Goal: Task Accomplishment & Management: Complete application form

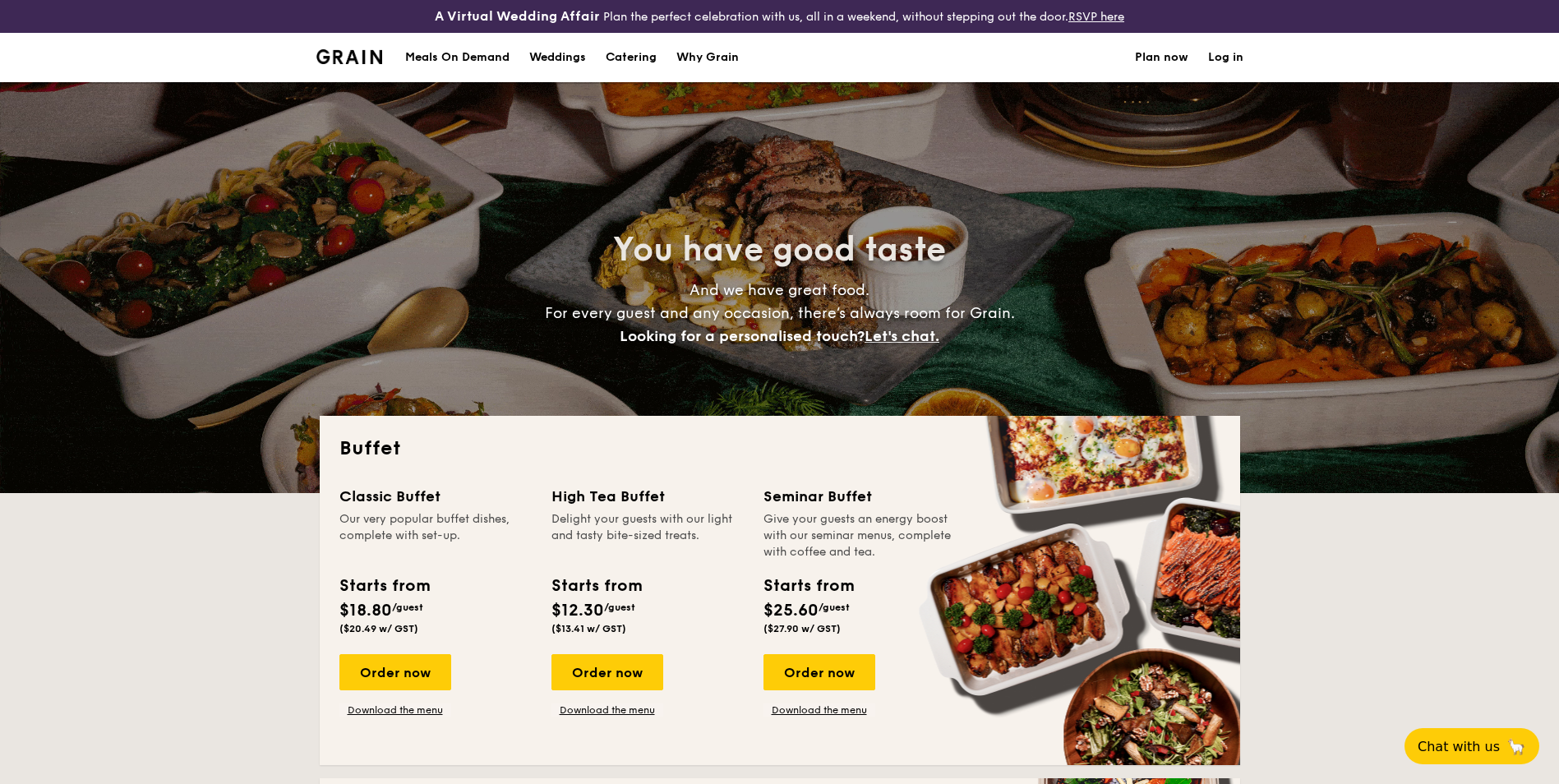
select select
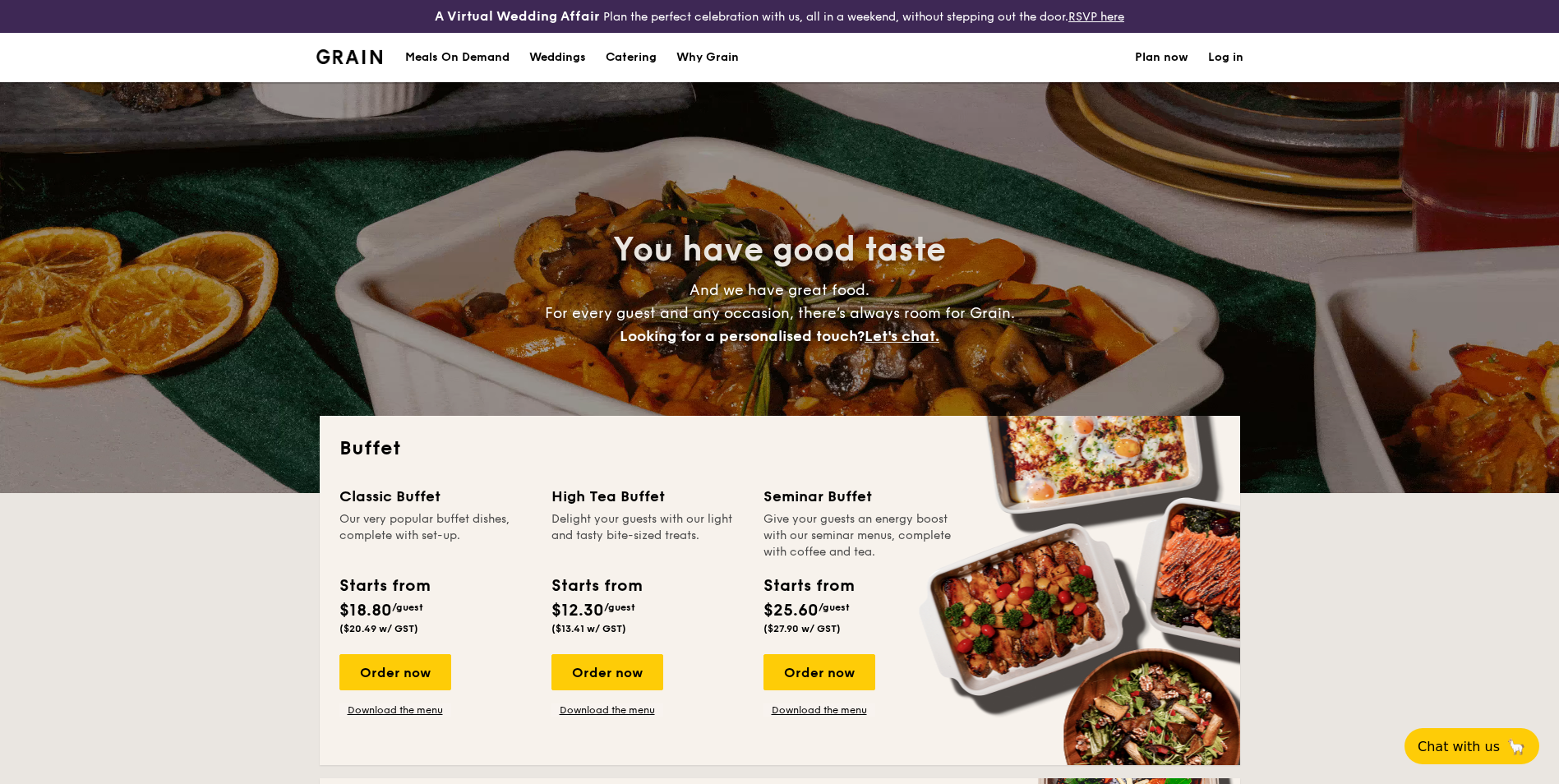
click at [1148, 62] on link "Plan now" at bounding box center [1162, 57] width 53 height 49
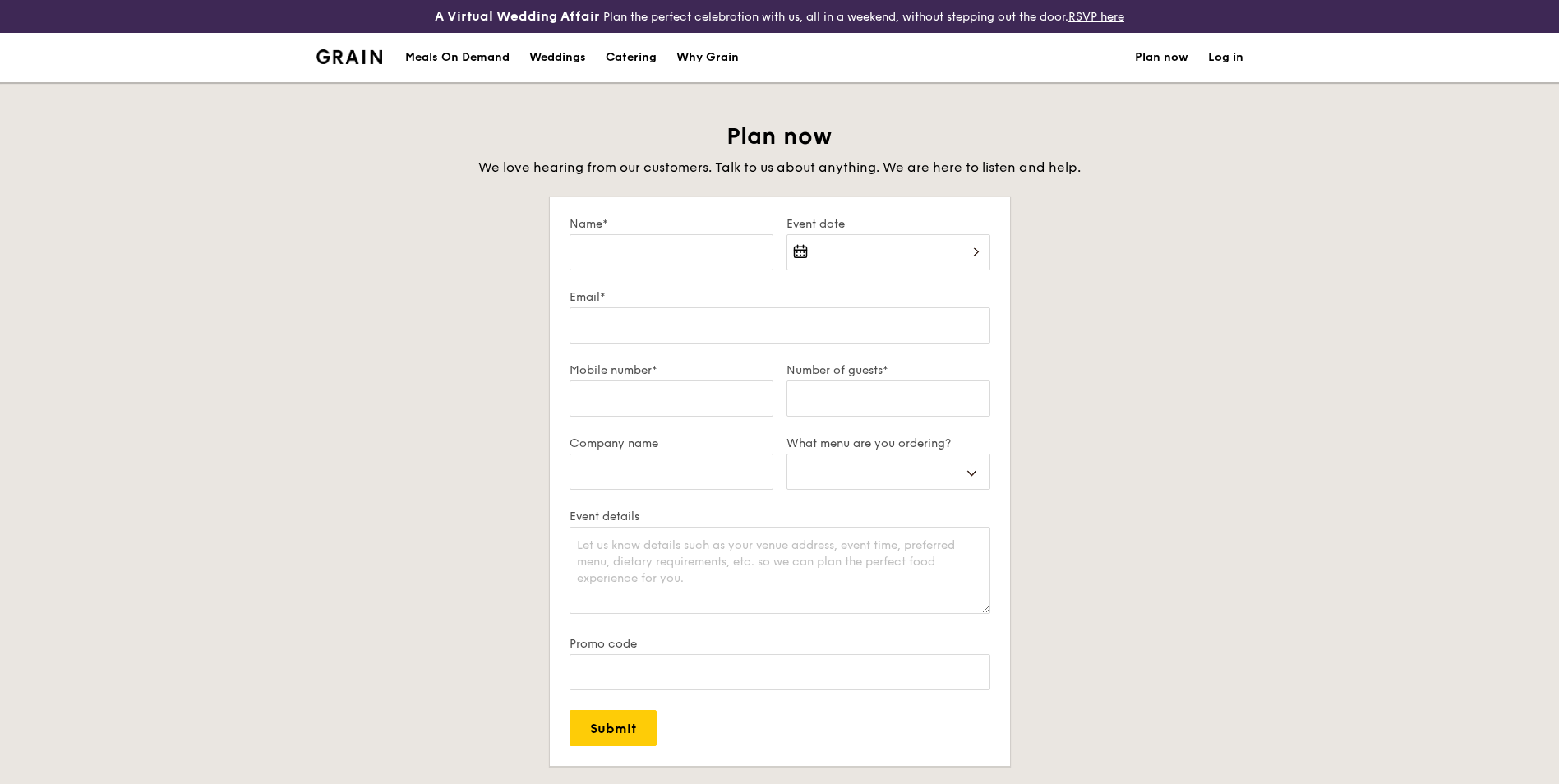
select select
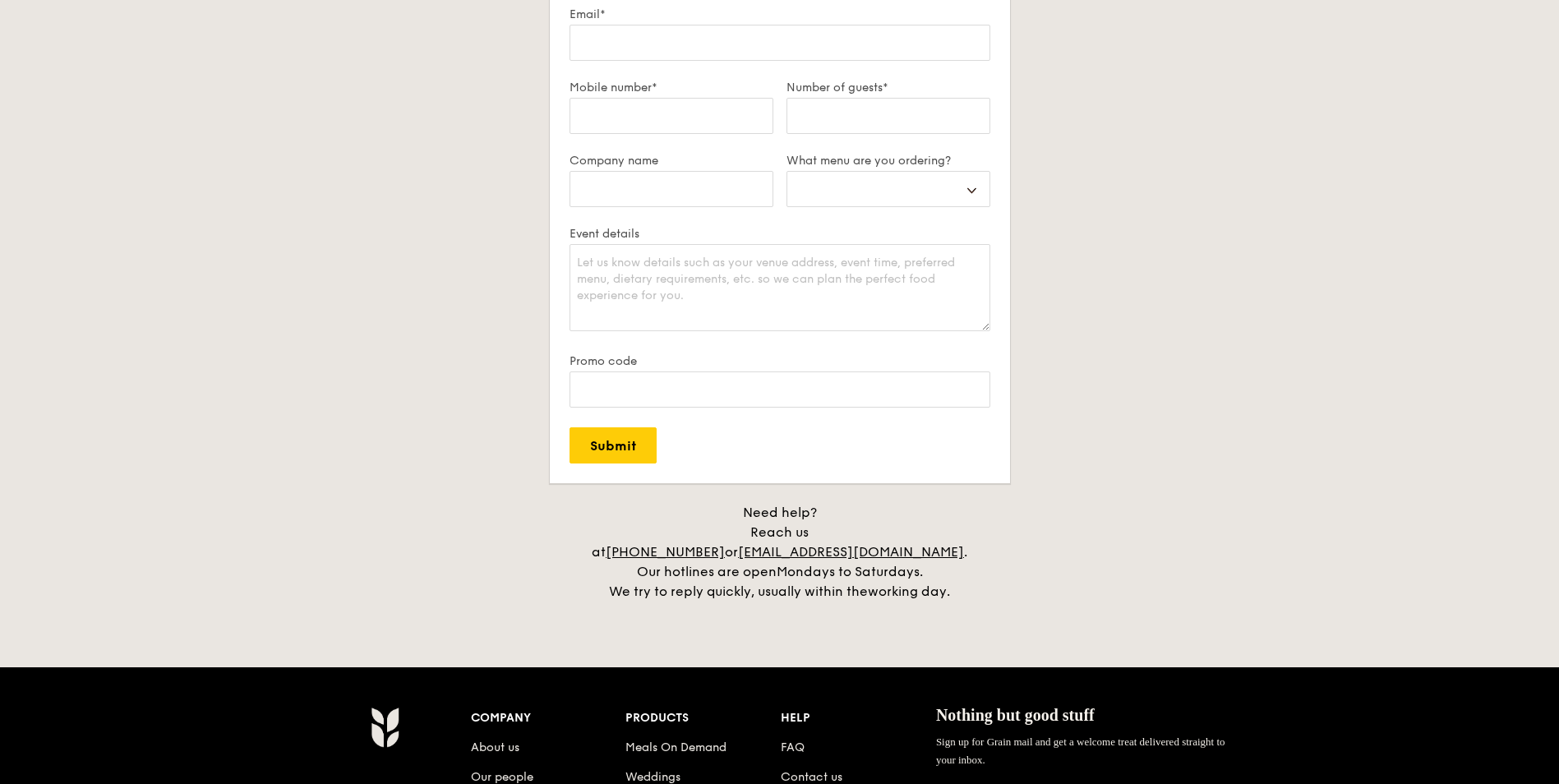
scroll to position [633, 0]
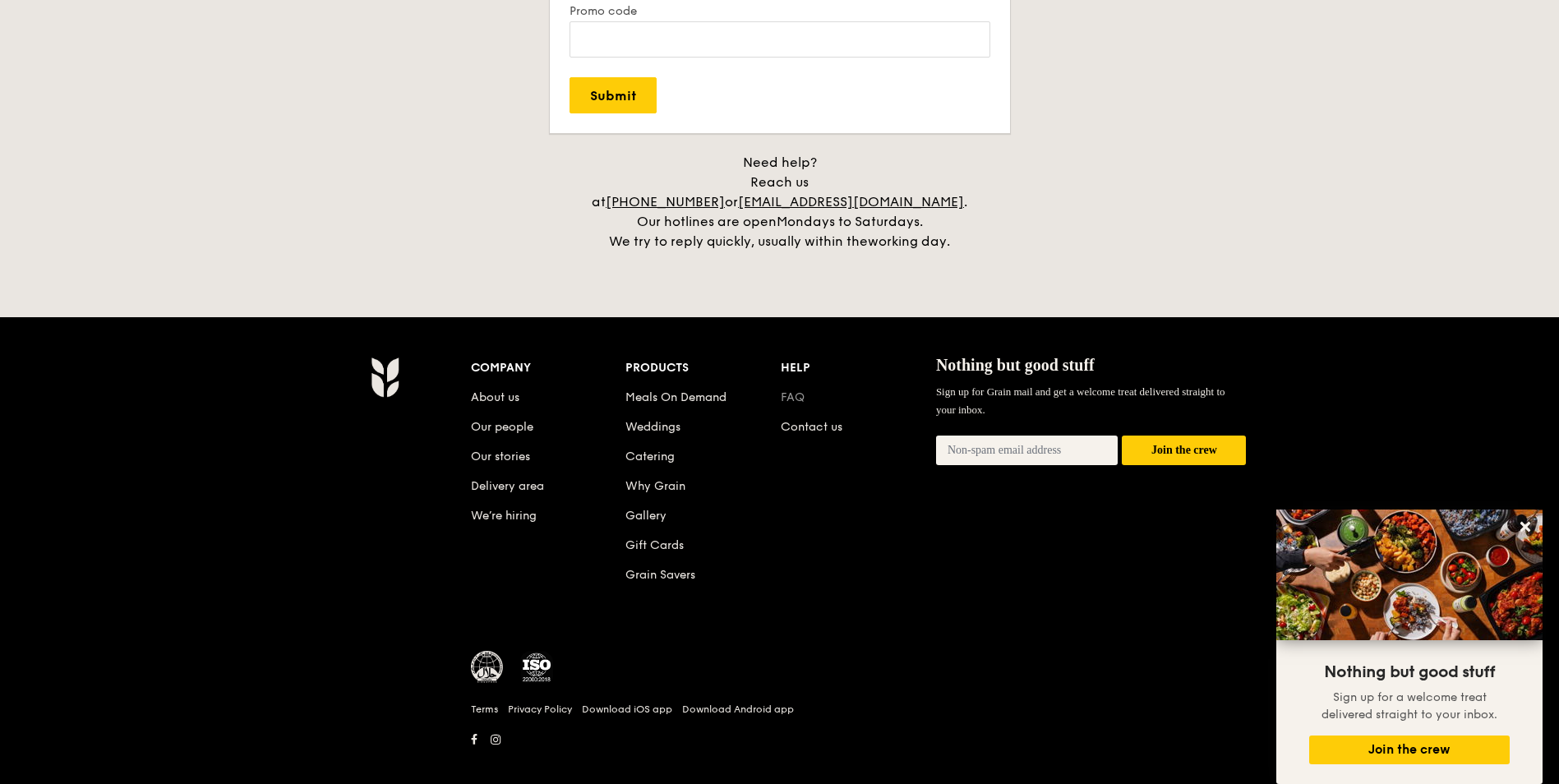
click at [797, 391] on link "FAQ" at bounding box center [792, 397] width 24 height 14
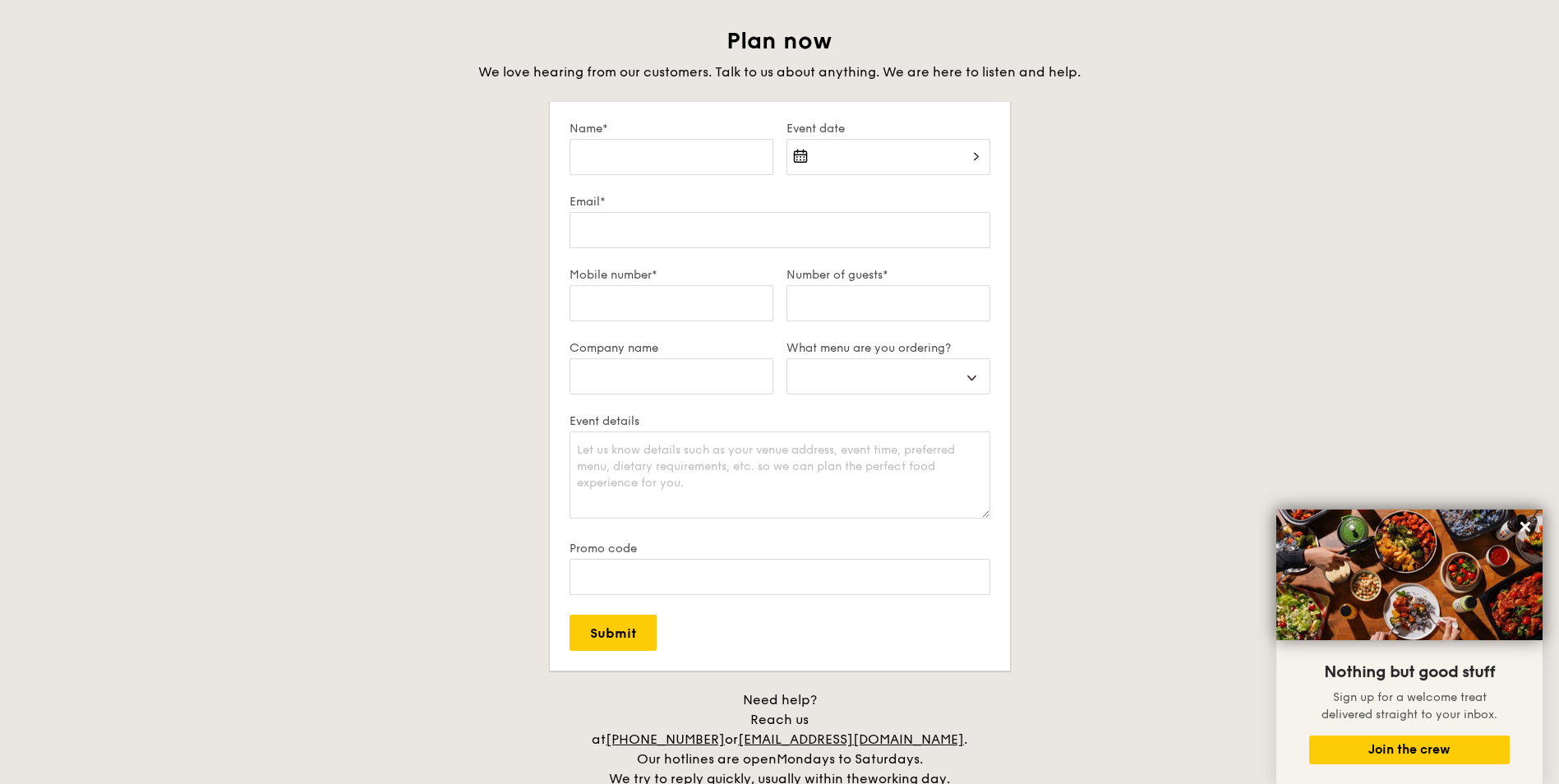
scroll to position [0, 0]
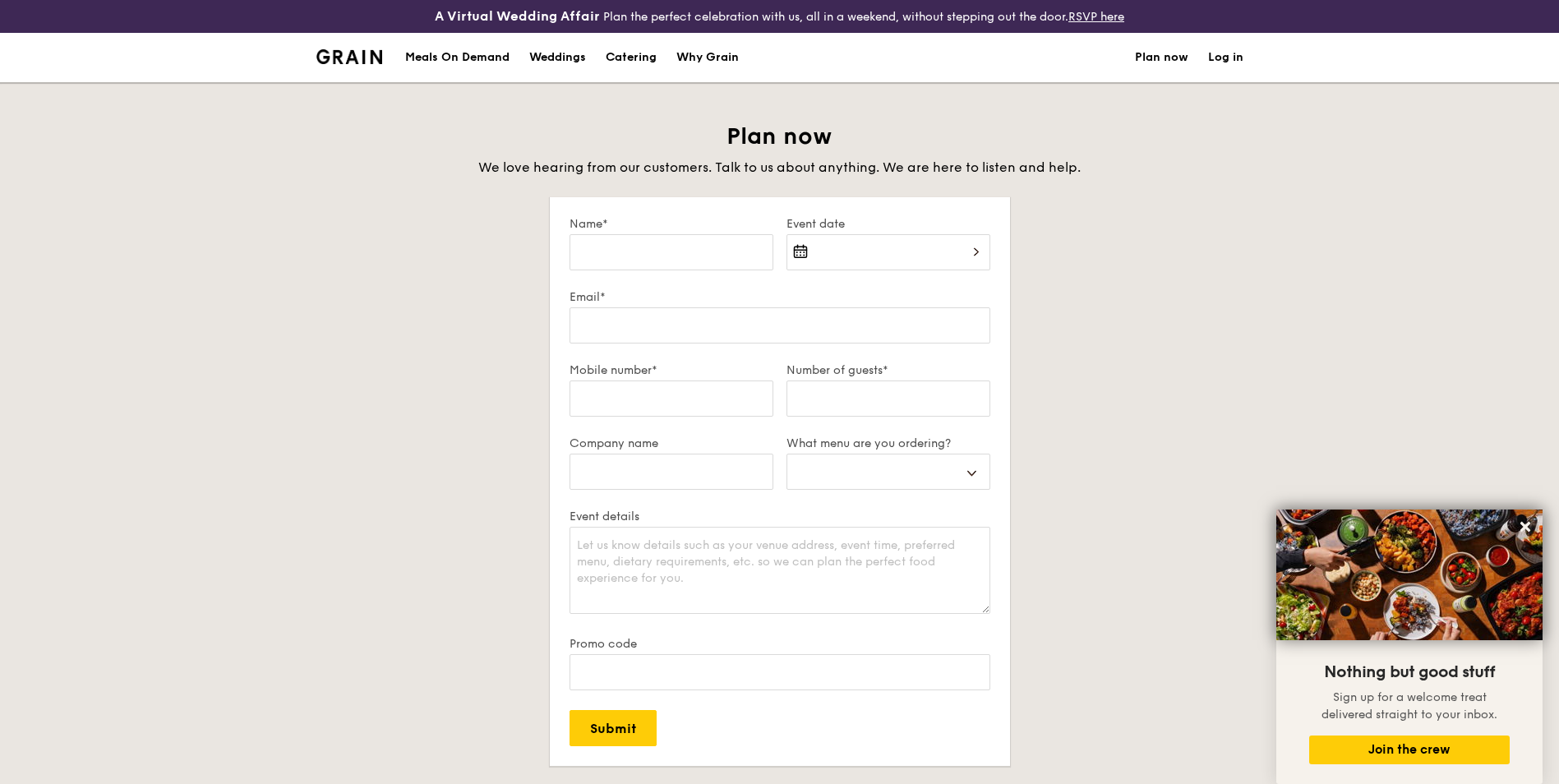
click at [373, 64] on li at bounding box center [357, 57] width 80 height 49
click at [357, 48] on li at bounding box center [357, 57] width 80 height 49
click at [706, 550] on textarea "Event details" at bounding box center [780, 570] width 421 height 87
click at [693, 58] on div "Why Grain" at bounding box center [707, 57] width 62 height 49
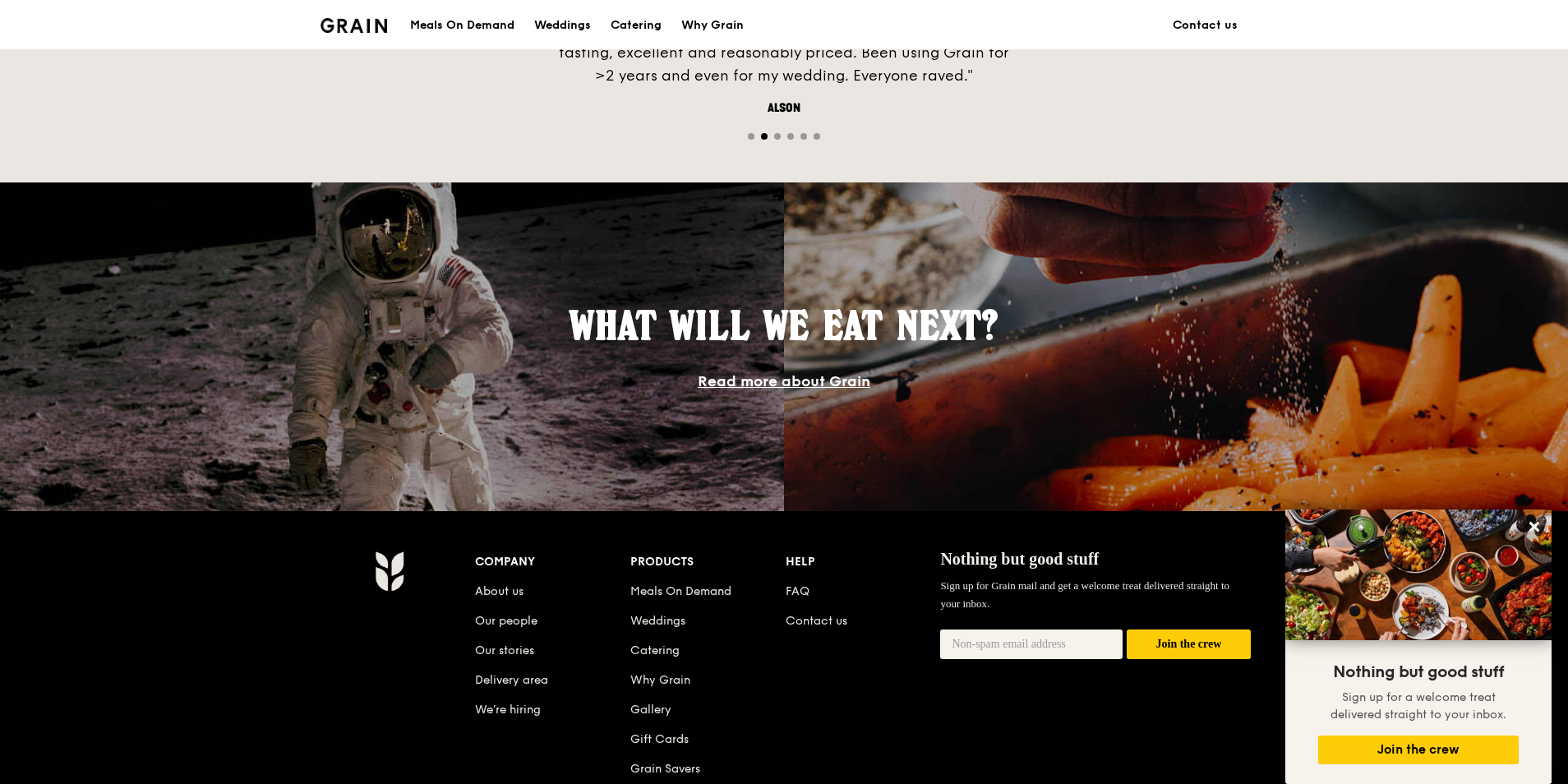
scroll to position [1484, 0]
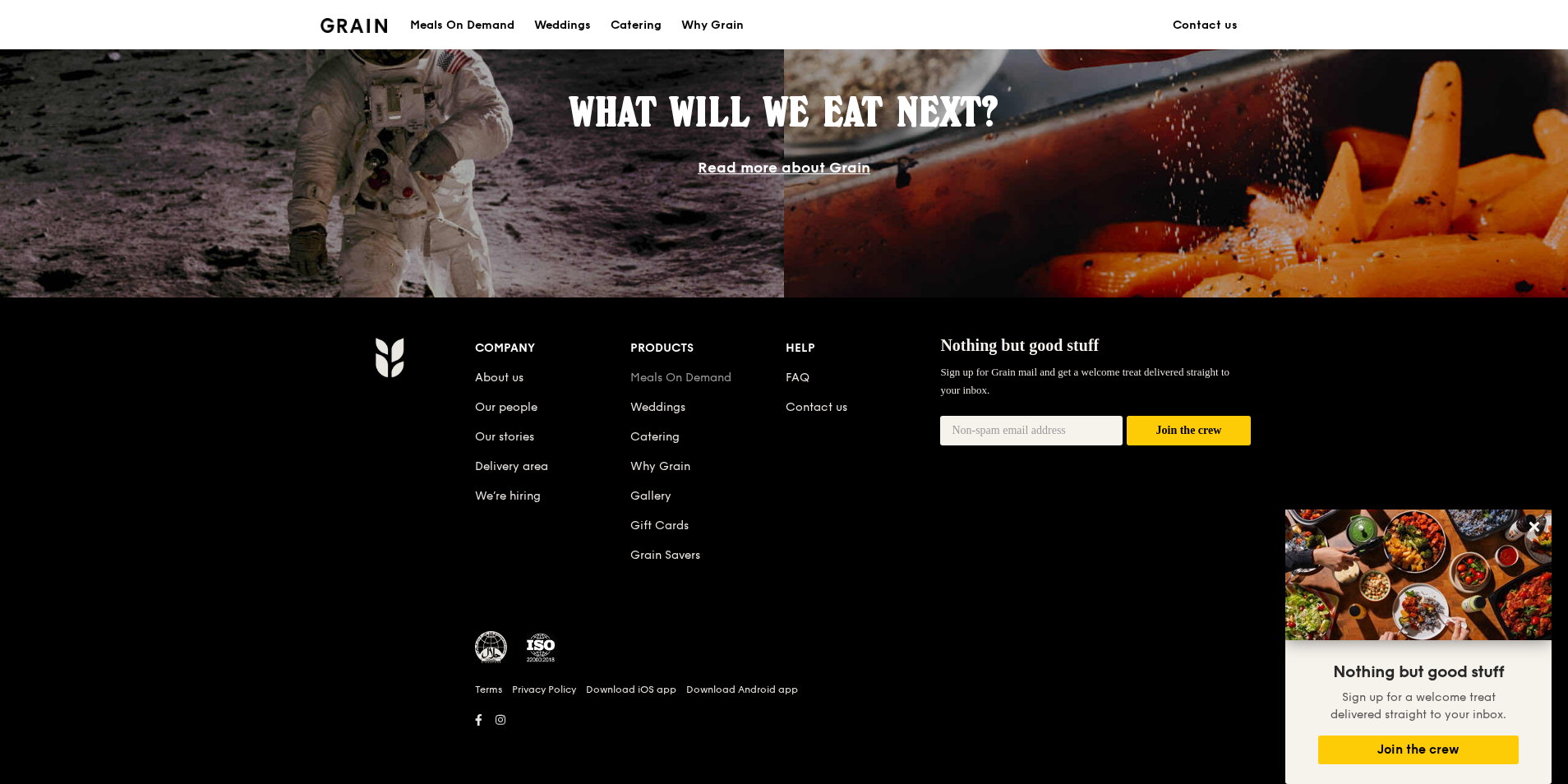
click at [692, 376] on link "Meals On Demand" at bounding box center [681, 377] width 101 height 14
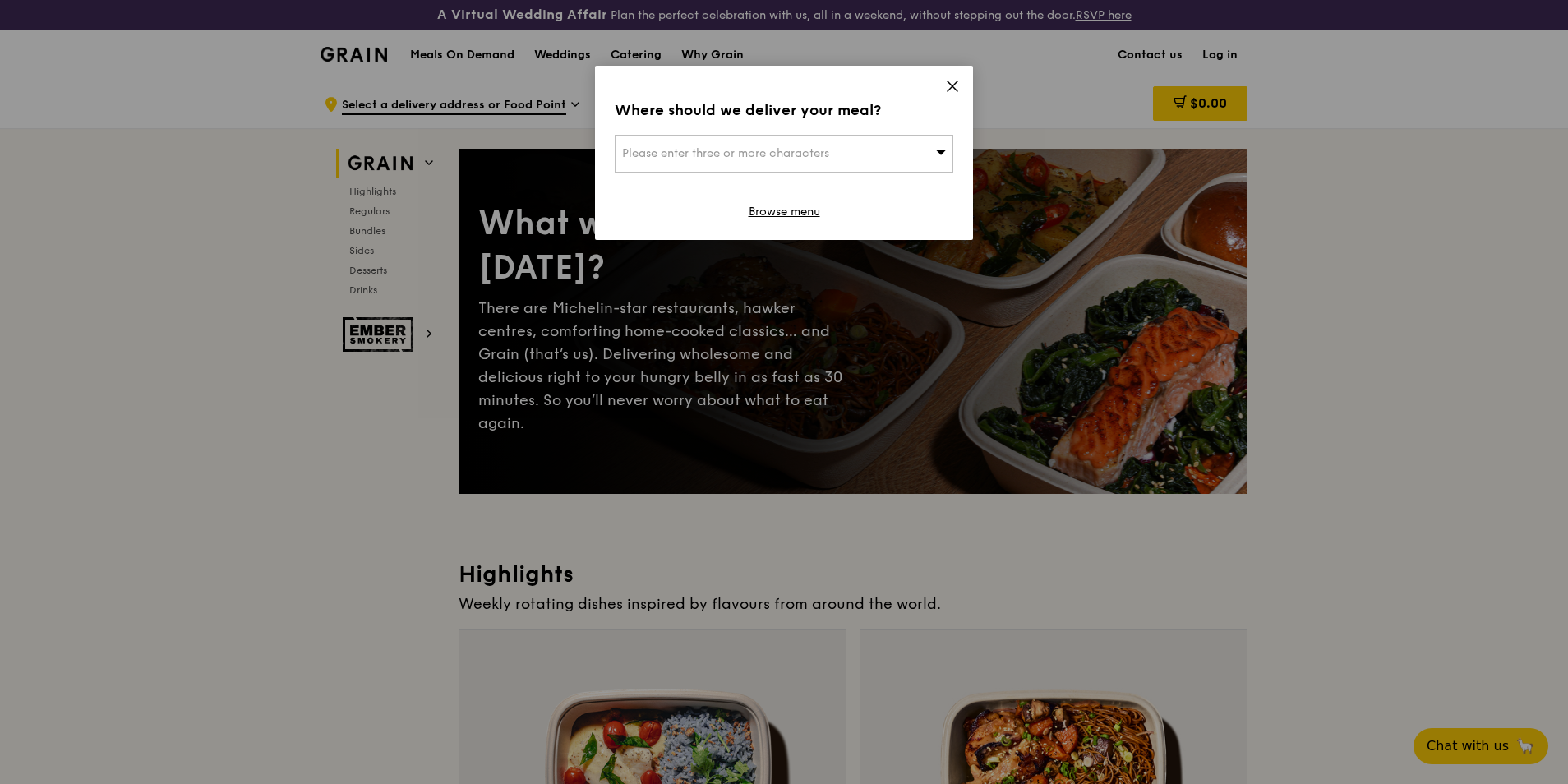
click at [890, 167] on div "Please enter three or more characters" at bounding box center [784, 153] width 338 height 37
click at [949, 86] on icon at bounding box center [952, 87] width 15 height 15
